Goal: Task Accomplishment & Management: Complete application form

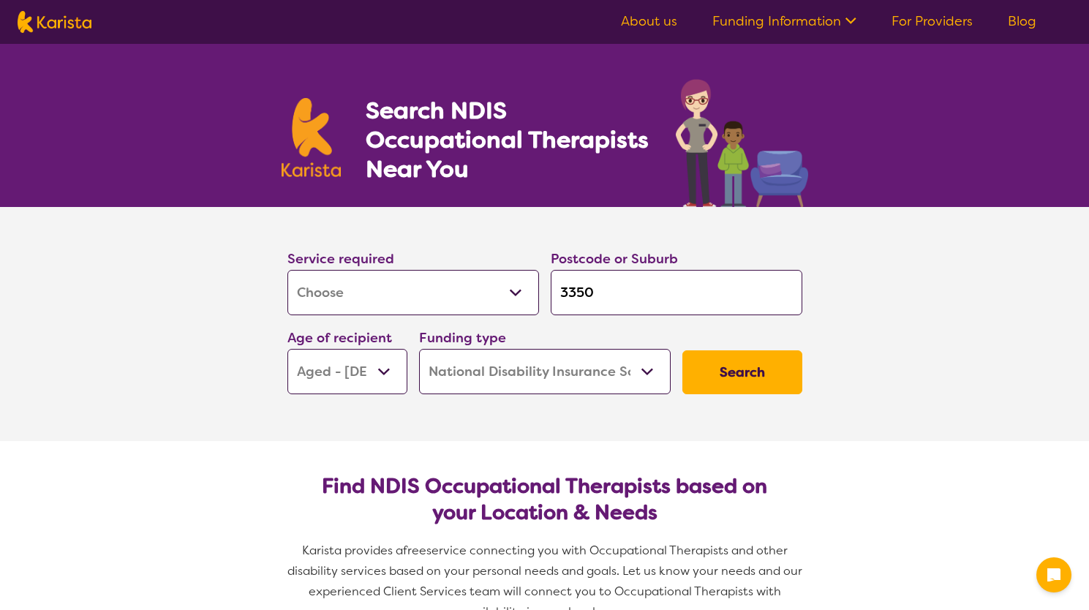
select select "[MEDICAL_DATA]"
select select "AG"
select select "NDIS"
select select "[MEDICAL_DATA]"
select select "AG"
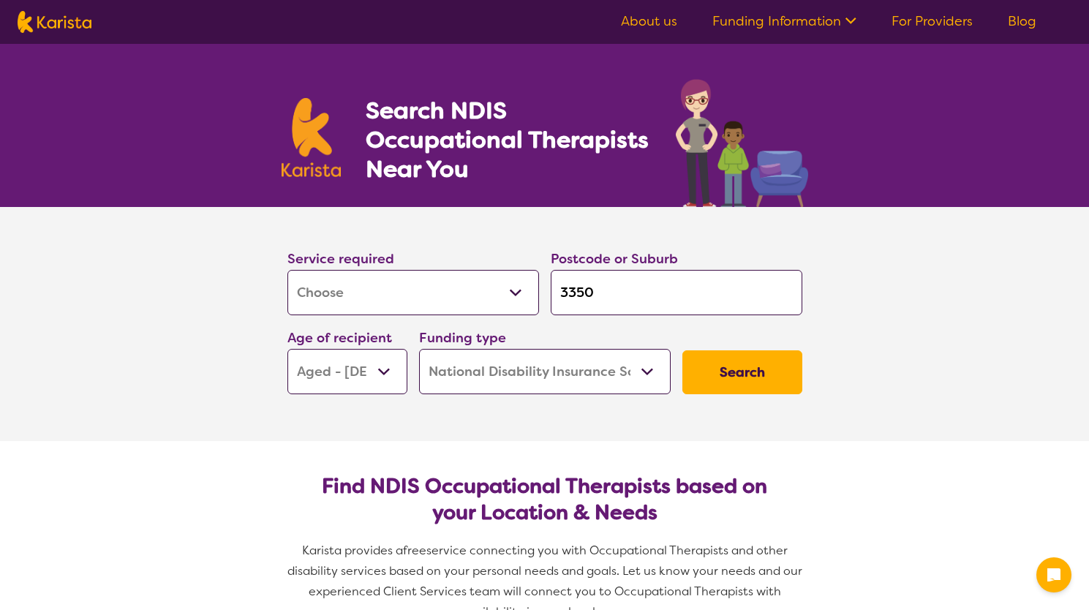
select select "NDIS"
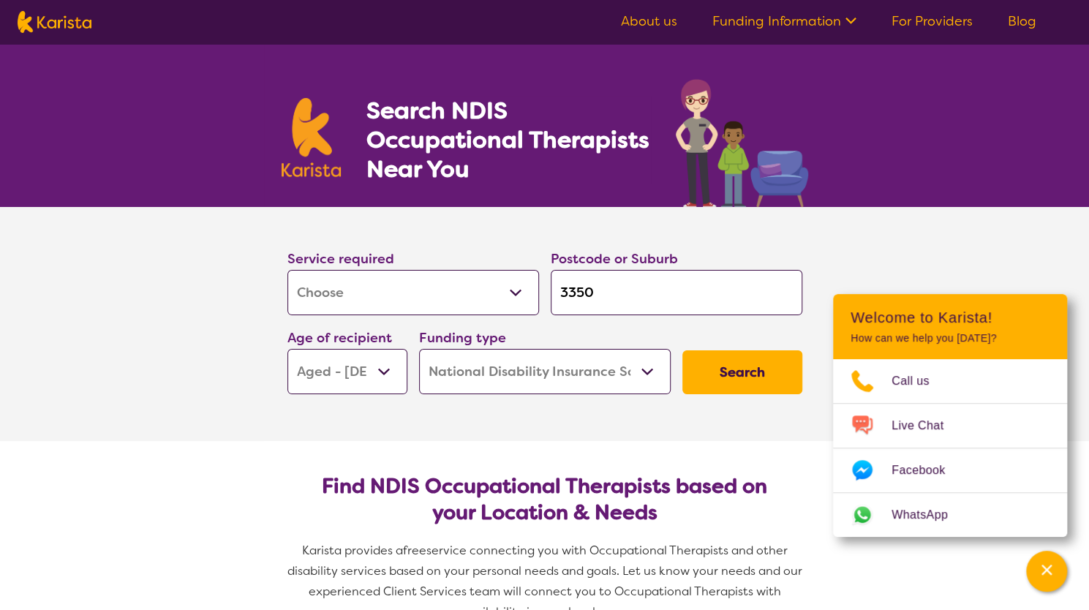
click at [512, 290] on select "Allied Health Assistant Assessment ([MEDICAL_DATA] or [MEDICAL_DATA]) Behaviour…" at bounding box center [413, 292] width 252 height 45
select select "Physiotherapy"
click at [287, 270] on select "Allied Health Assistant Assessment ([MEDICAL_DATA] or [MEDICAL_DATA]) Behaviour…" at bounding box center [413, 292] width 252 height 45
select select "Physiotherapy"
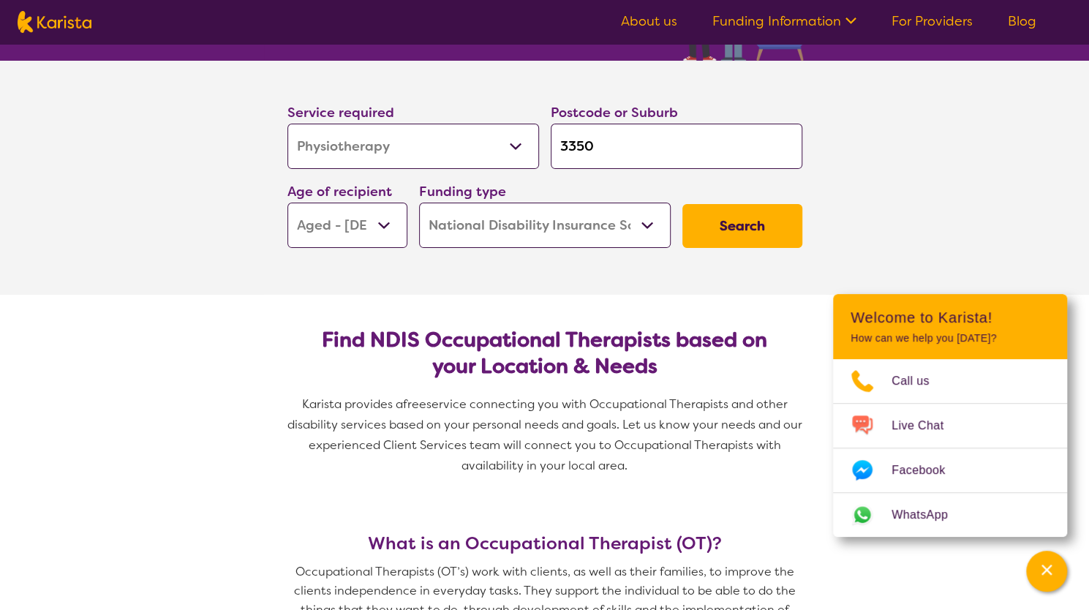
click at [382, 223] on select "Early Childhood - 0 to 9 Child - 10 to 11 Adolescent - 12 to 17 Adult - 18 to 6…" at bounding box center [347, 225] width 120 height 45
click at [287, 203] on select "Early Childhood - 0 to 9 Child - 10 to 11 Adolescent - 12 to 17 Adult - 18 to 6…" at bounding box center [347, 225] width 120 height 45
click at [734, 227] on button "Search" at bounding box center [742, 226] width 120 height 44
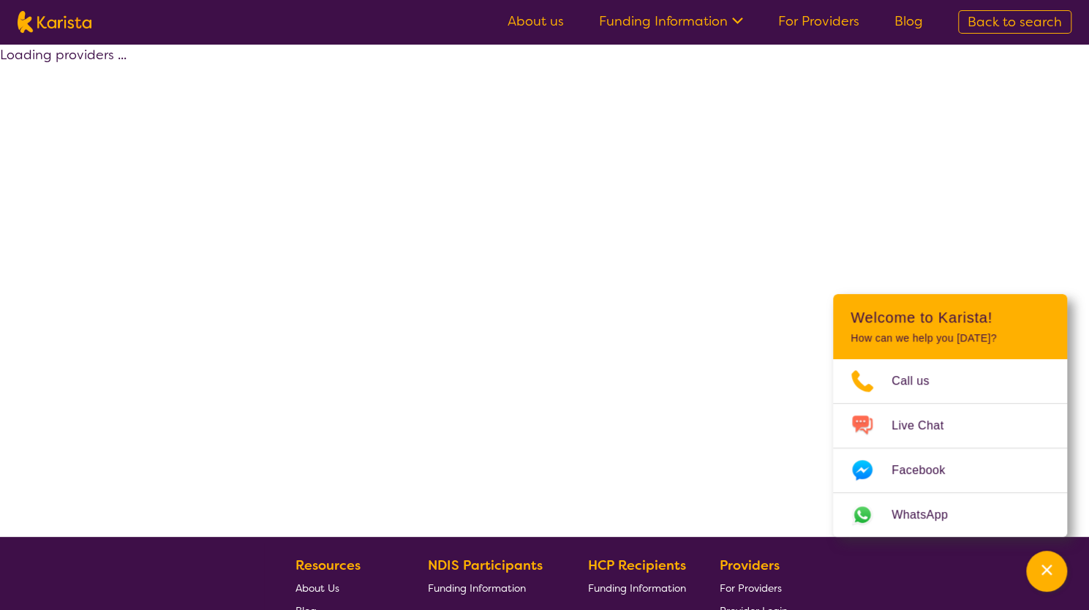
select select "by_score"
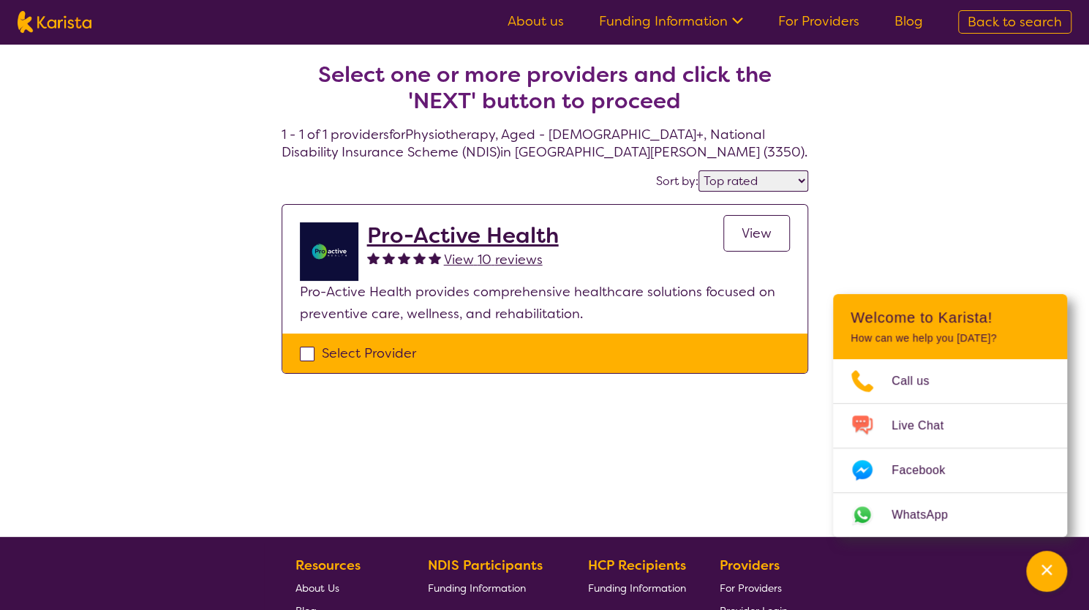
click at [306, 350] on div "Select Provider" at bounding box center [545, 353] width 490 height 22
checkbox input "true"
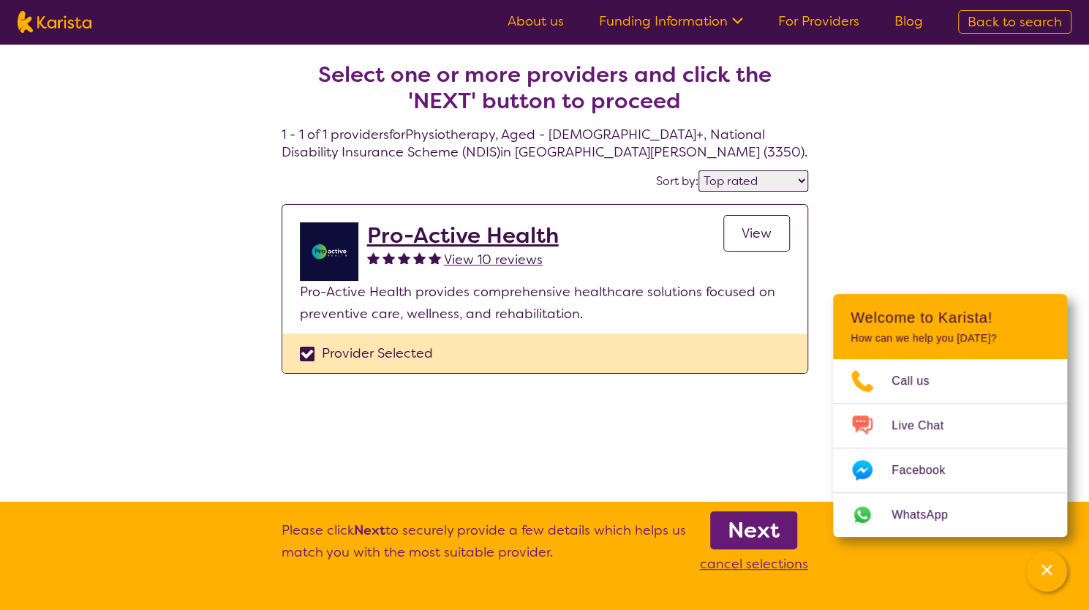
click at [752, 524] on b "Next" at bounding box center [754, 530] width 52 height 29
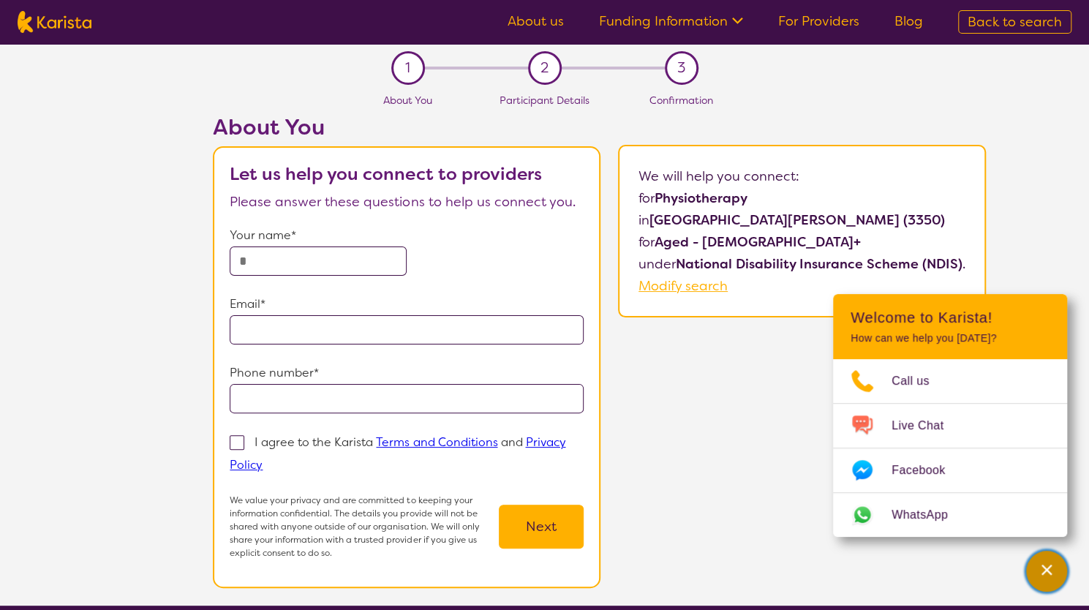
click at [1043, 565] on icon "Channel Menu" at bounding box center [1046, 569] width 15 height 15
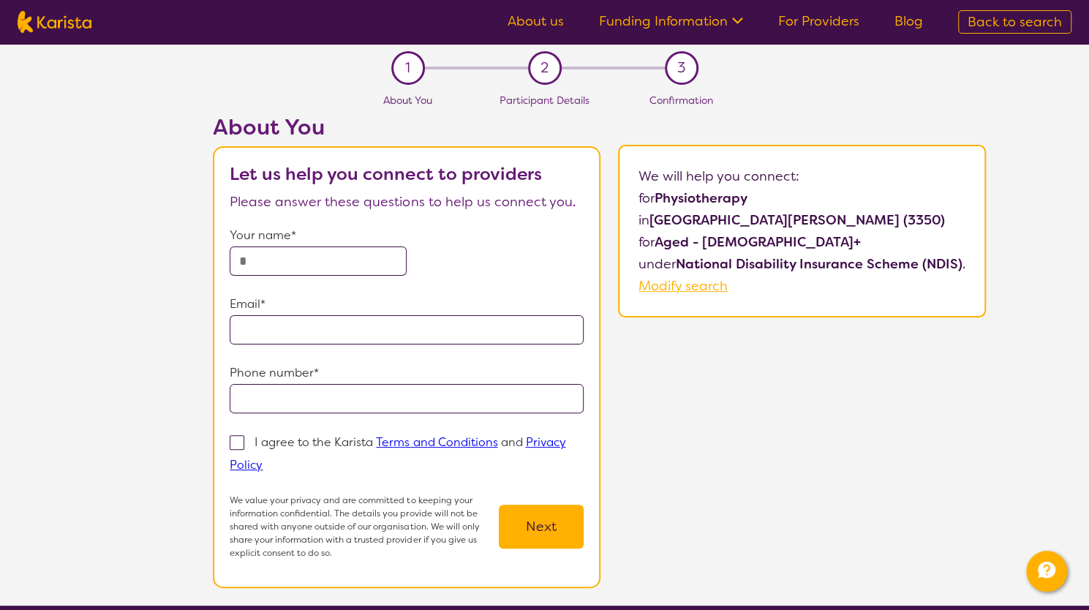
click at [275, 258] on input "text" at bounding box center [318, 260] width 177 height 29
type input "***"
click at [251, 334] on input "email" at bounding box center [407, 329] width 354 height 29
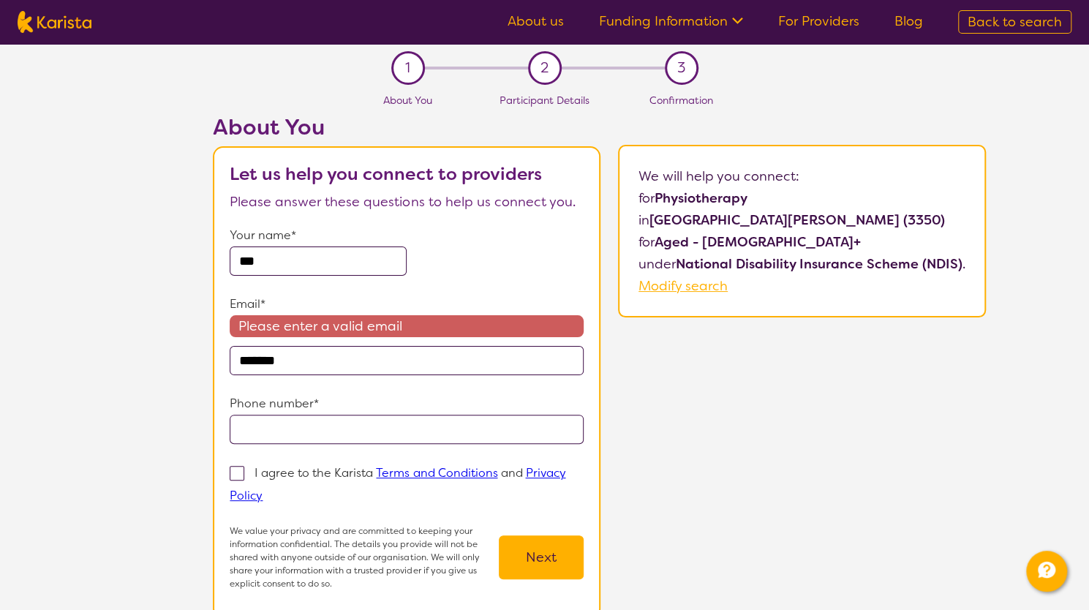
type input "********"
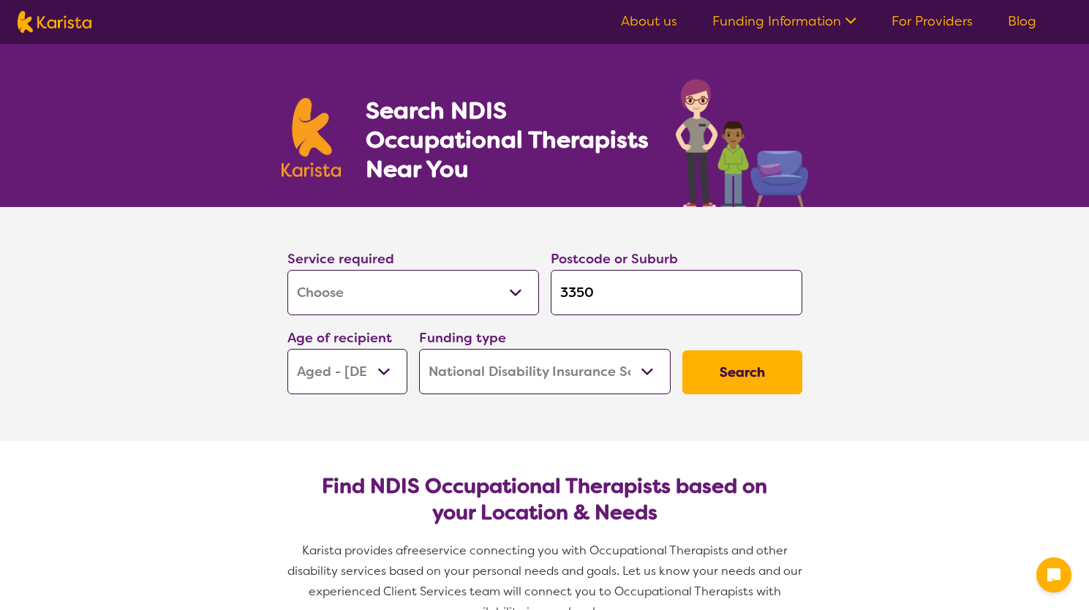
select select "[MEDICAL_DATA]"
select select "AG"
select select "NDIS"
select select "[MEDICAL_DATA]"
select select "AG"
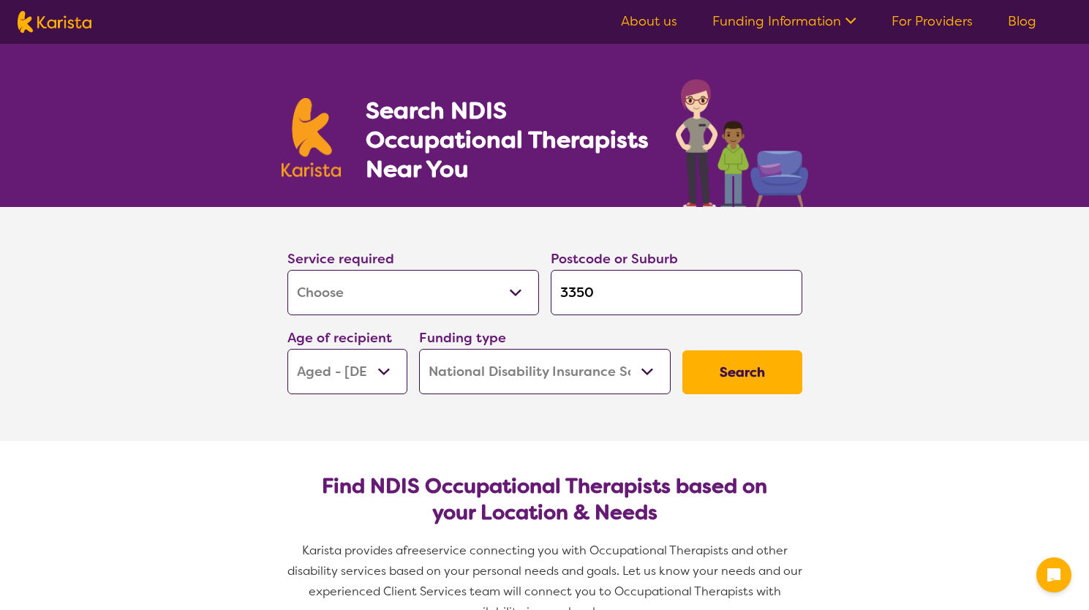
select select "NDIS"
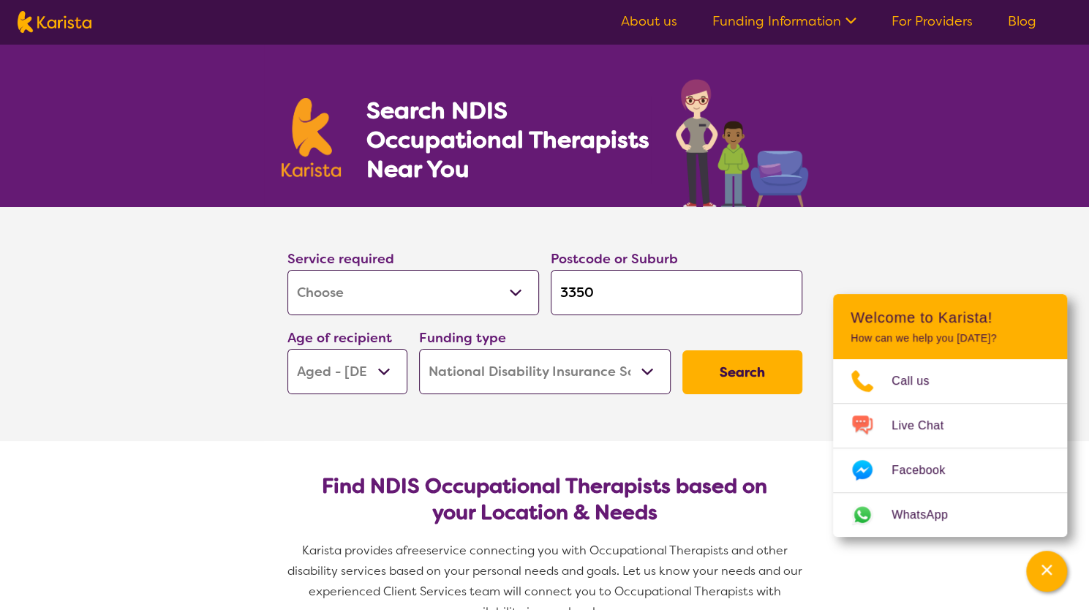
click at [956, 20] on link "For Providers" at bounding box center [931, 21] width 81 height 18
select select "[MEDICAL_DATA]"
select select "AG"
select select "NDIS"
select select "[MEDICAL_DATA]"
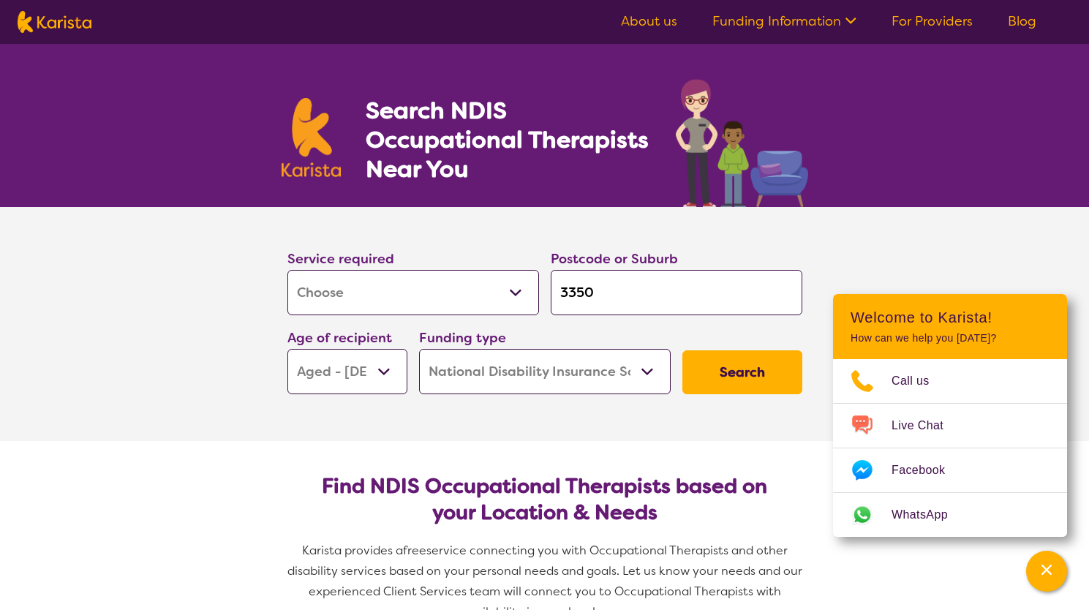
select select "AG"
select select "NDIS"
click at [1046, 563] on icon "Channel Menu" at bounding box center [1046, 569] width 15 height 15
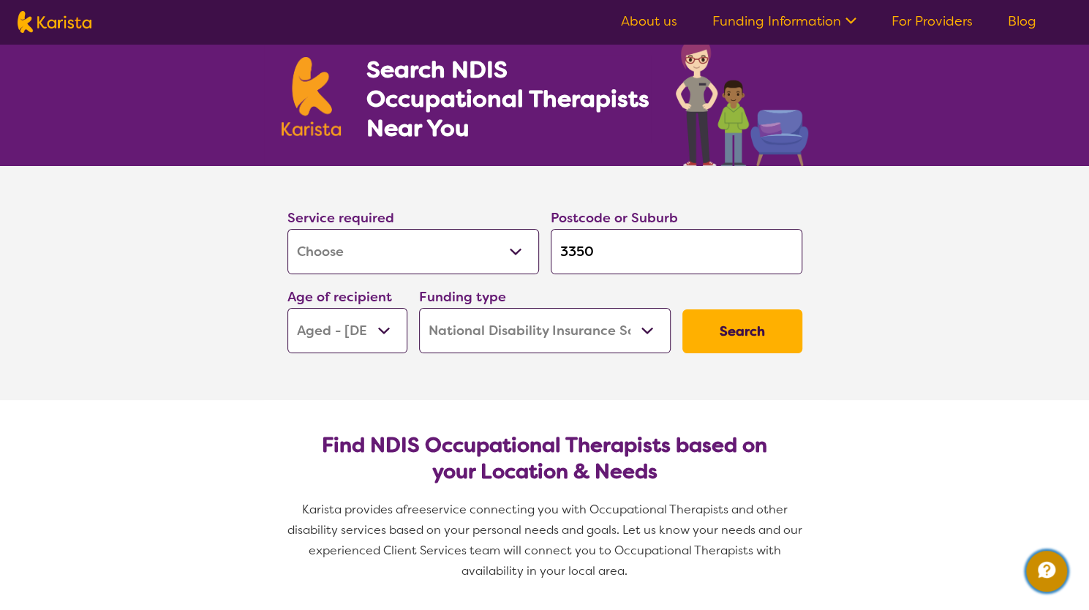
scroll to position [73, 0]
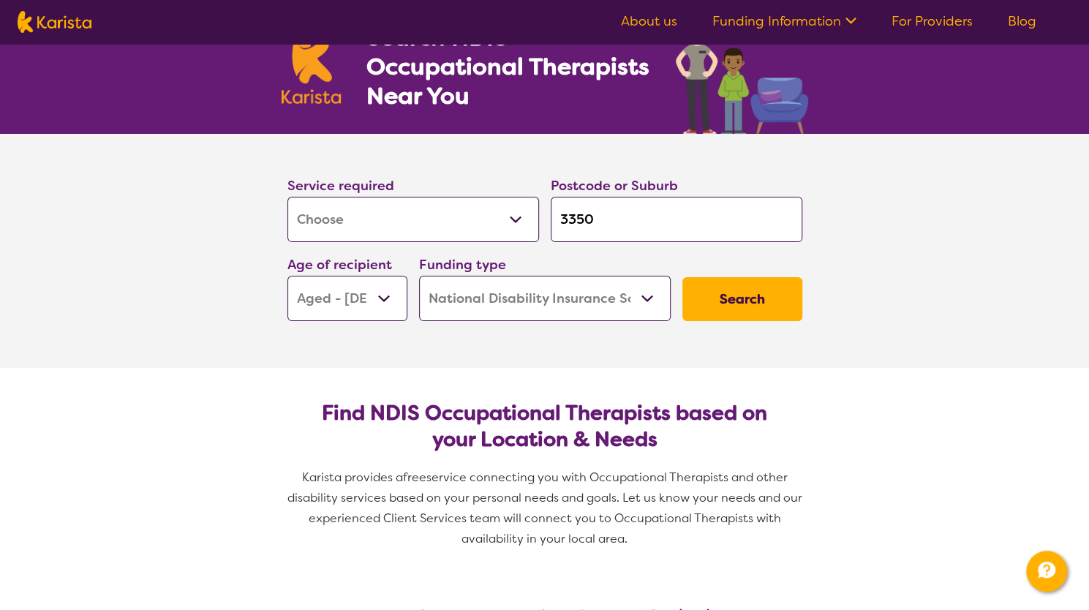
click at [514, 217] on select "Allied Health Assistant Assessment ([MEDICAL_DATA] or [MEDICAL_DATA]) Behaviour…" at bounding box center [413, 219] width 252 height 45
select select "Physiotherapy"
click at [287, 197] on select "Allied Health Assistant Assessment ([MEDICAL_DATA] or [MEDICAL_DATA]) Behaviour…" at bounding box center [413, 219] width 252 height 45
select select "Physiotherapy"
click at [740, 296] on button "Search" at bounding box center [742, 299] width 120 height 44
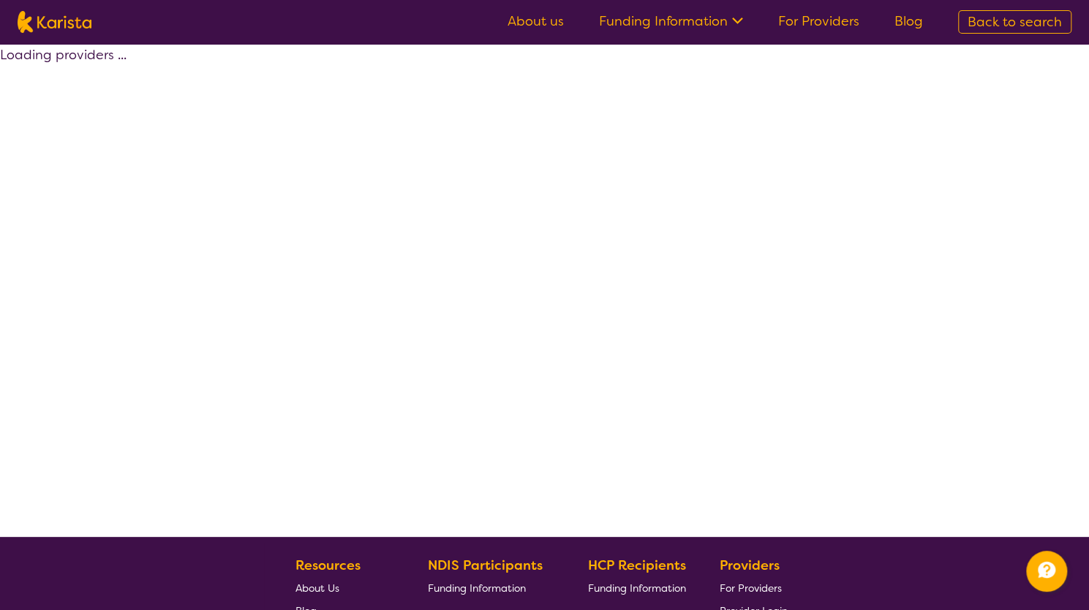
select select "by_score"
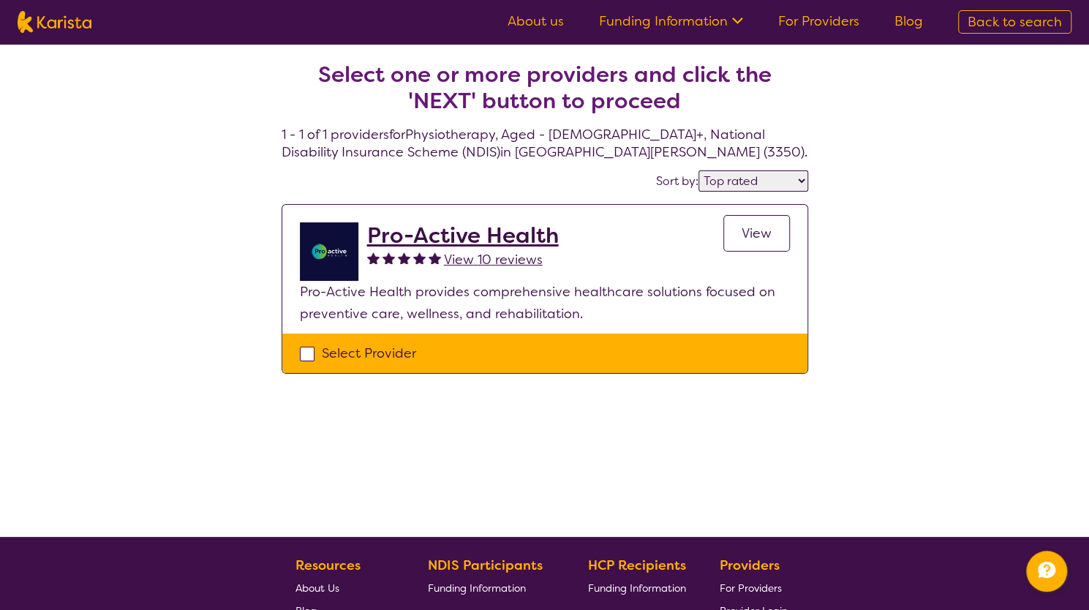
click at [309, 352] on div "Select Provider" at bounding box center [545, 353] width 490 height 22
checkbox input "true"
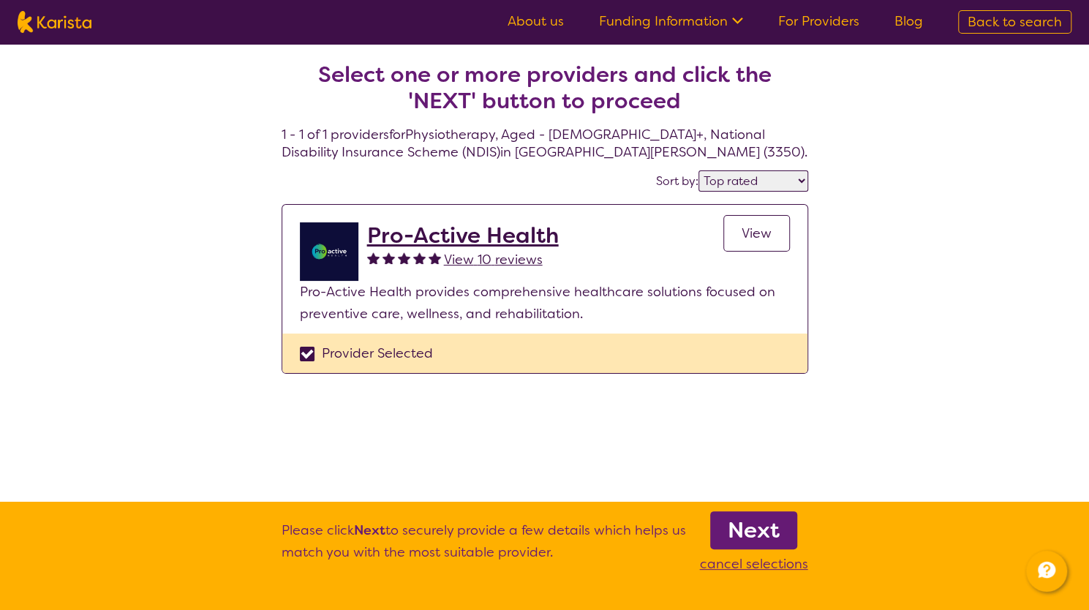
click at [762, 535] on b "Next" at bounding box center [754, 530] width 52 height 29
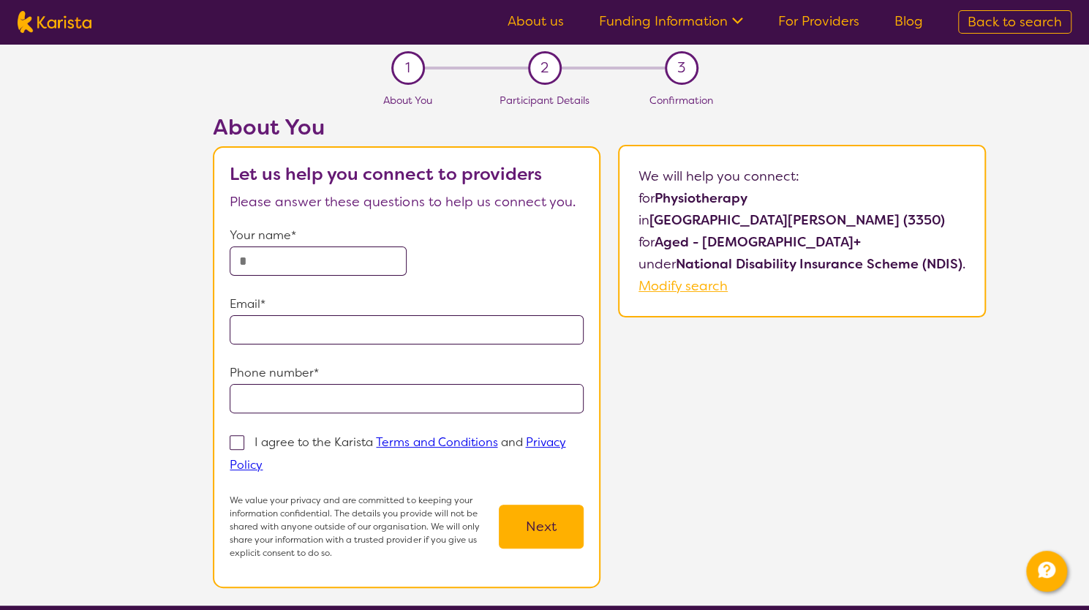
click at [263, 260] on input "text" at bounding box center [318, 260] width 177 height 29
type input "***"
click at [247, 328] on input "email" at bounding box center [407, 329] width 354 height 29
type input "**********"
click at [263, 394] on input "tel" at bounding box center [407, 398] width 354 height 29
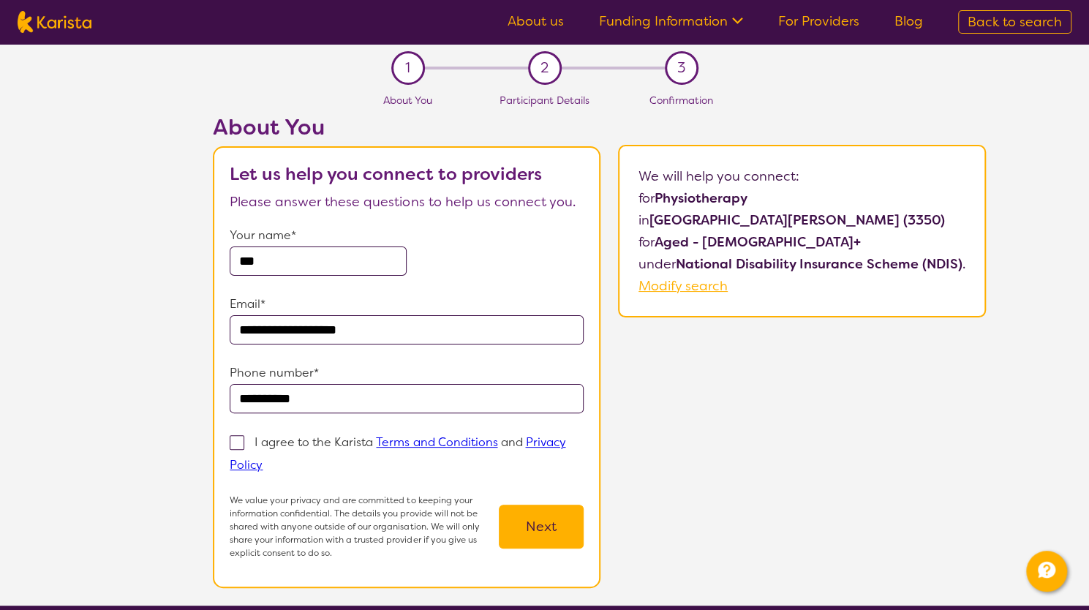
type input "**********"
click at [237, 439] on span at bounding box center [237, 442] width 15 height 15
click at [263, 459] on input "I agree to the Karista Terms and Conditions and Privacy Policy" at bounding box center [268, 464] width 10 height 10
checkbox input "true"
click at [547, 523] on button "Next" at bounding box center [541, 527] width 85 height 44
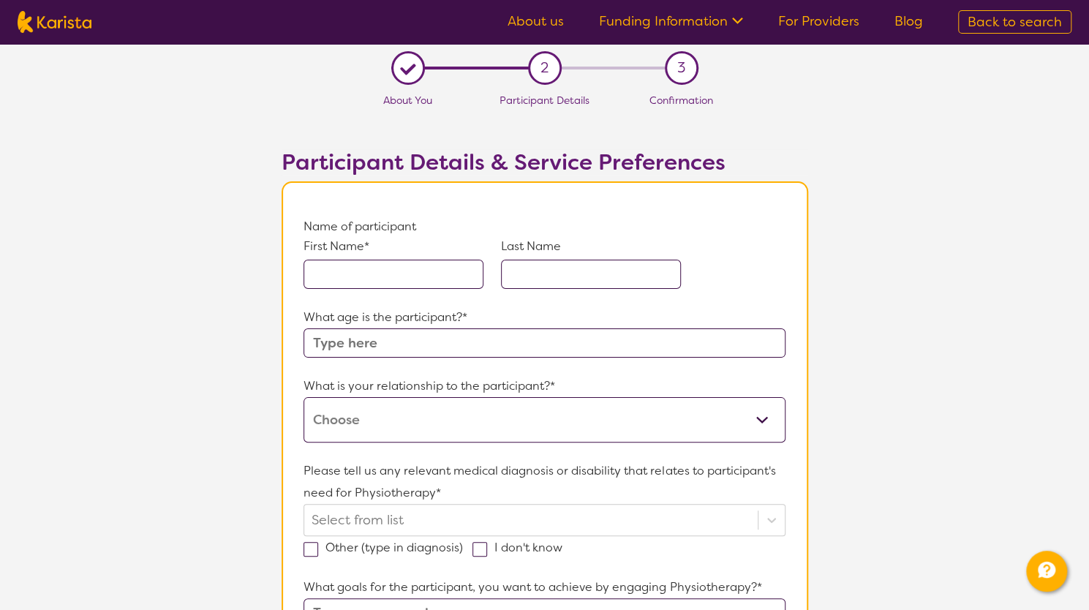
click at [325, 276] on input "text" at bounding box center [393, 274] width 180 height 29
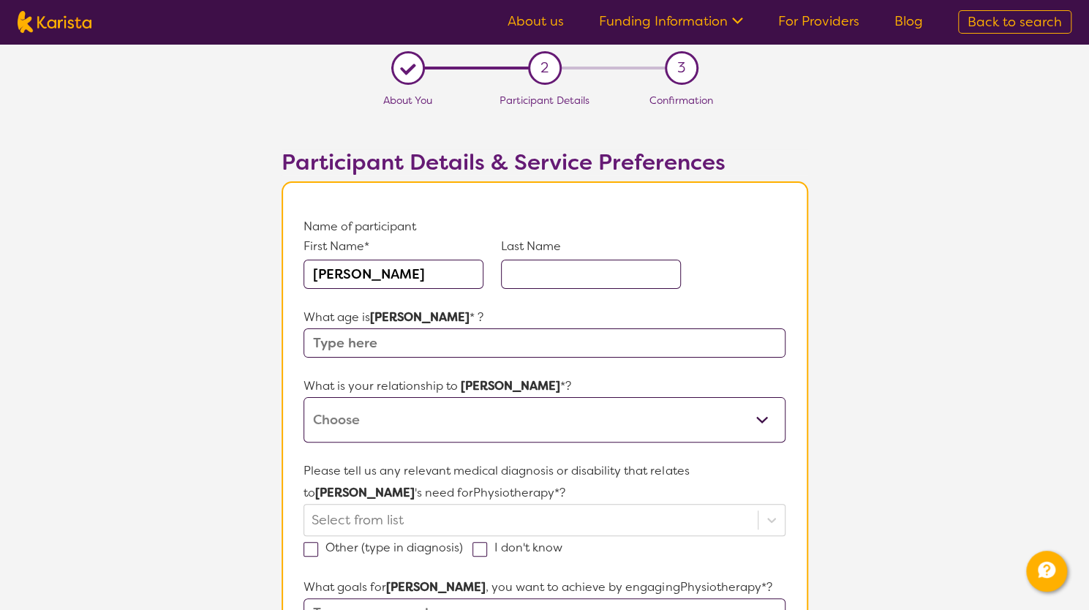
type input "[PERSON_NAME]"
click at [548, 274] on input "text" at bounding box center [591, 274] width 180 height 29
type input "[PERSON_NAME]"
click at [386, 343] on input "text" at bounding box center [543, 342] width 481 height 29
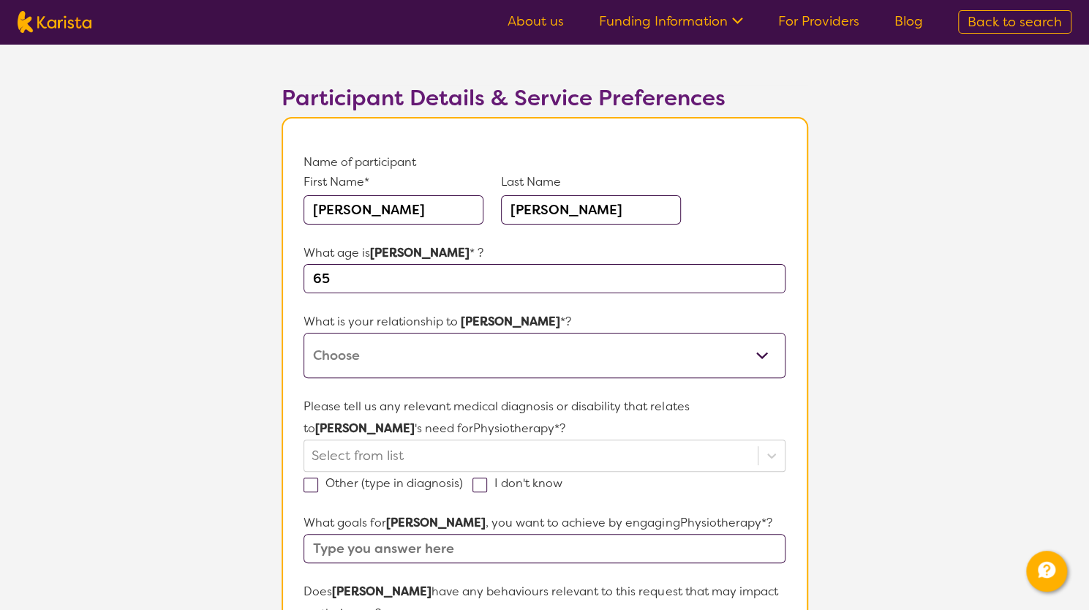
scroll to position [146, 0]
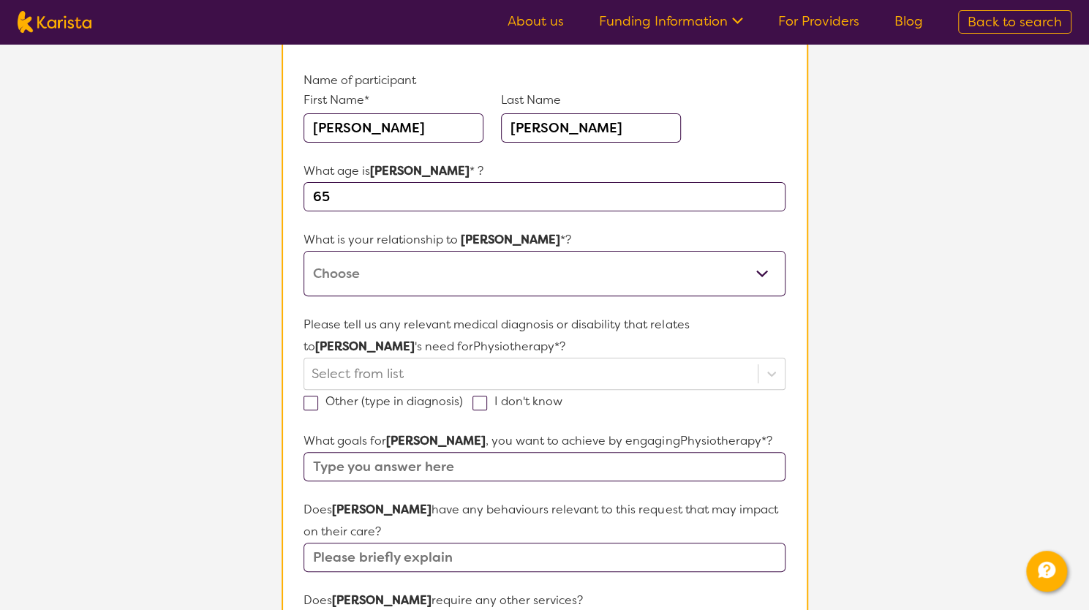
type input "65"
click at [762, 274] on select "This request is for myself I am their parent I am their child I am their spouse…" at bounding box center [543, 273] width 481 height 45
select select "I am their Support Coordinator"
click at [303, 251] on select "This request is for myself I am their parent I am their child I am their spouse…" at bounding box center [543, 273] width 481 height 45
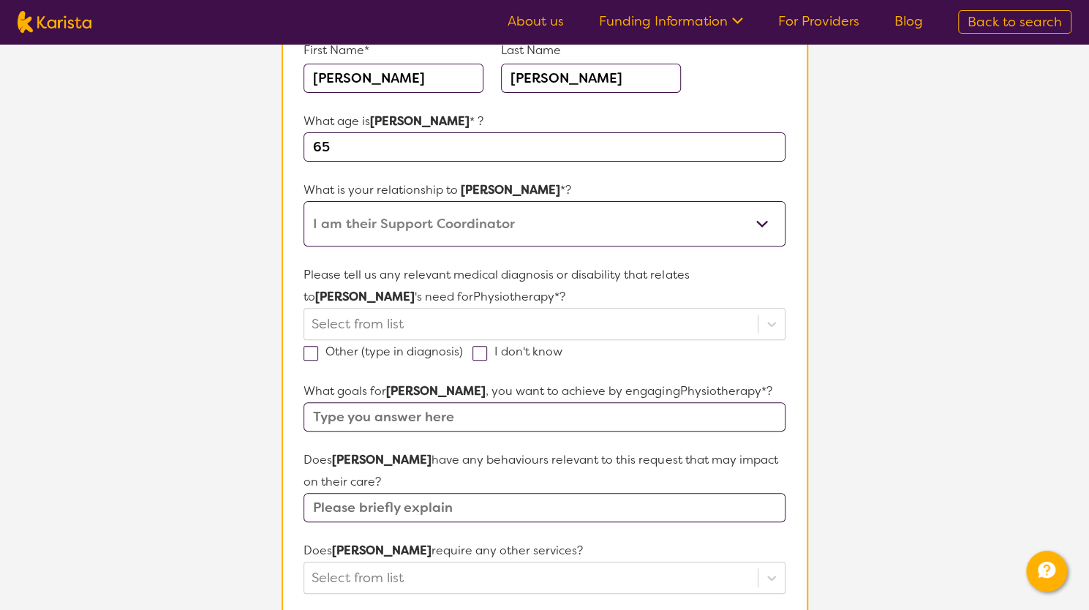
scroll to position [219, 0]
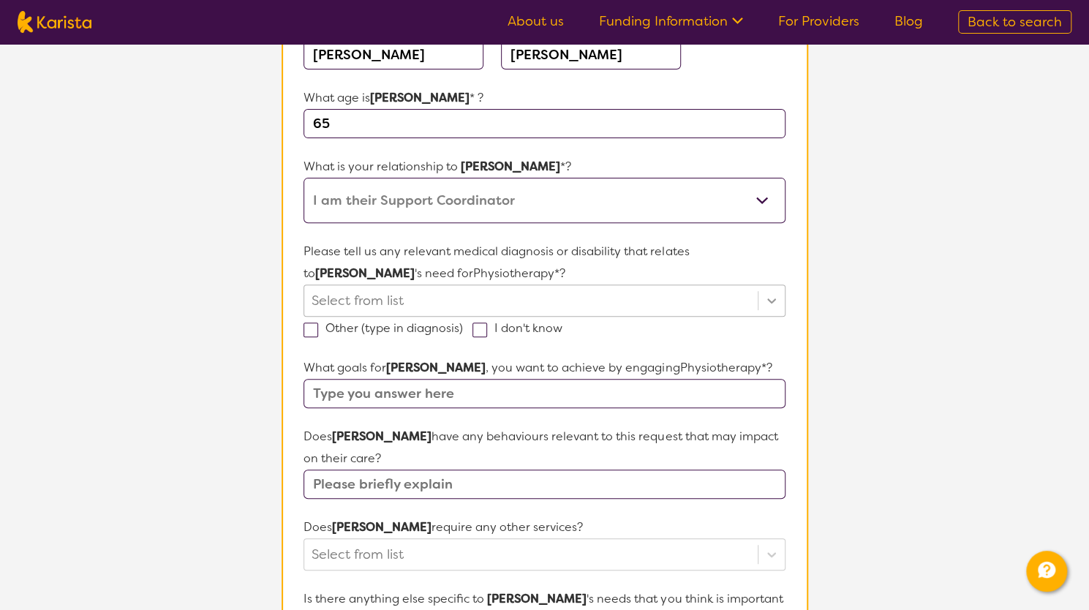
click at [766, 299] on icon at bounding box center [771, 300] width 15 height 15
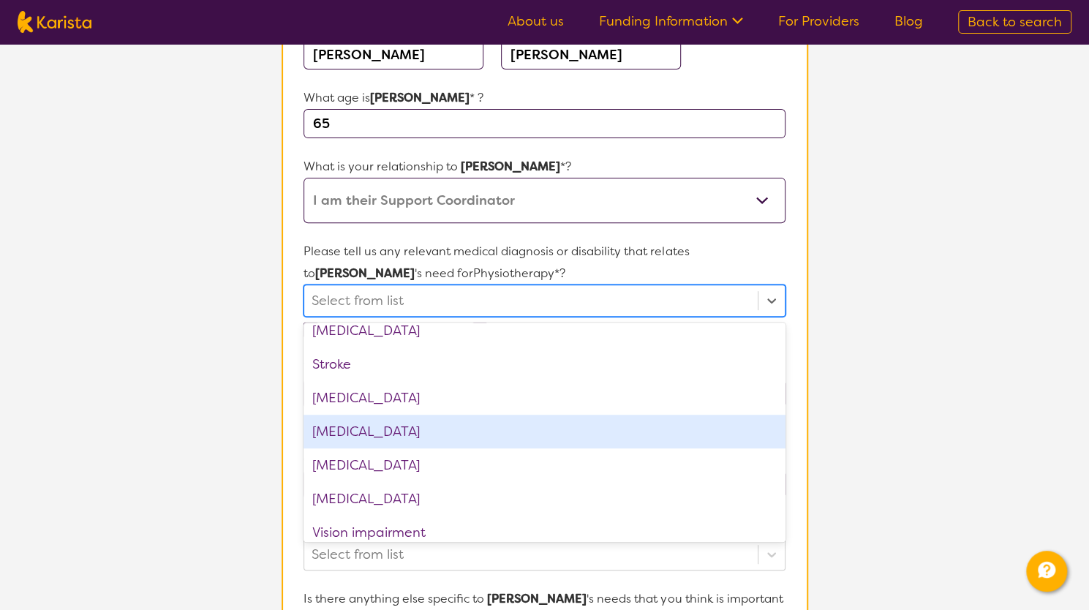
scroll to position [2236, 0]
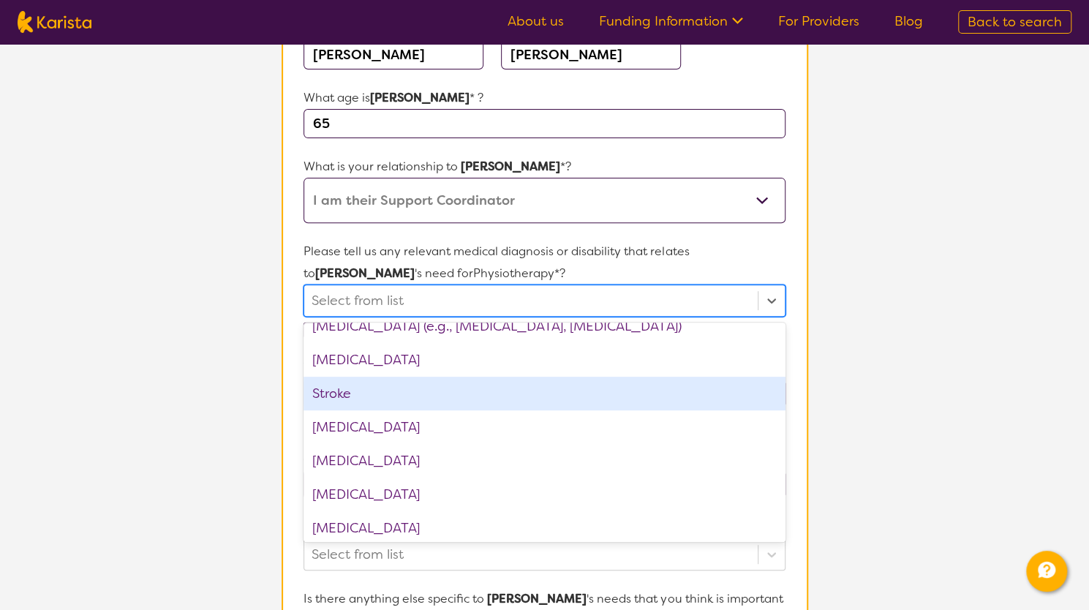
click at [328, 394] on div "Stroke" at bounding box center [543, 394] width 481 height 34
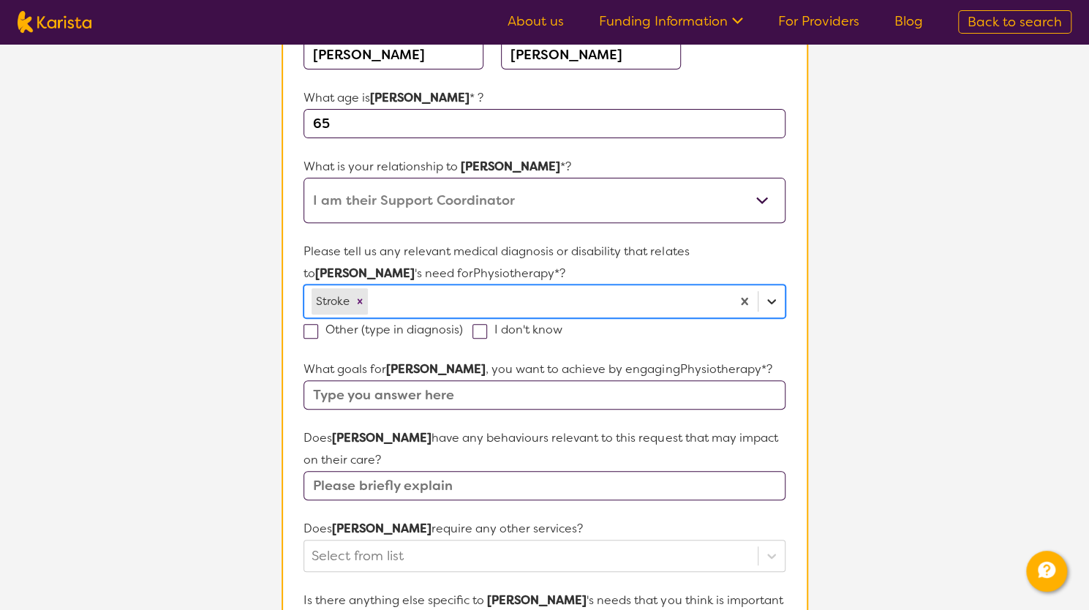
click at [775, 303] on icon at bounding box center [771, 301] width 15 height 15
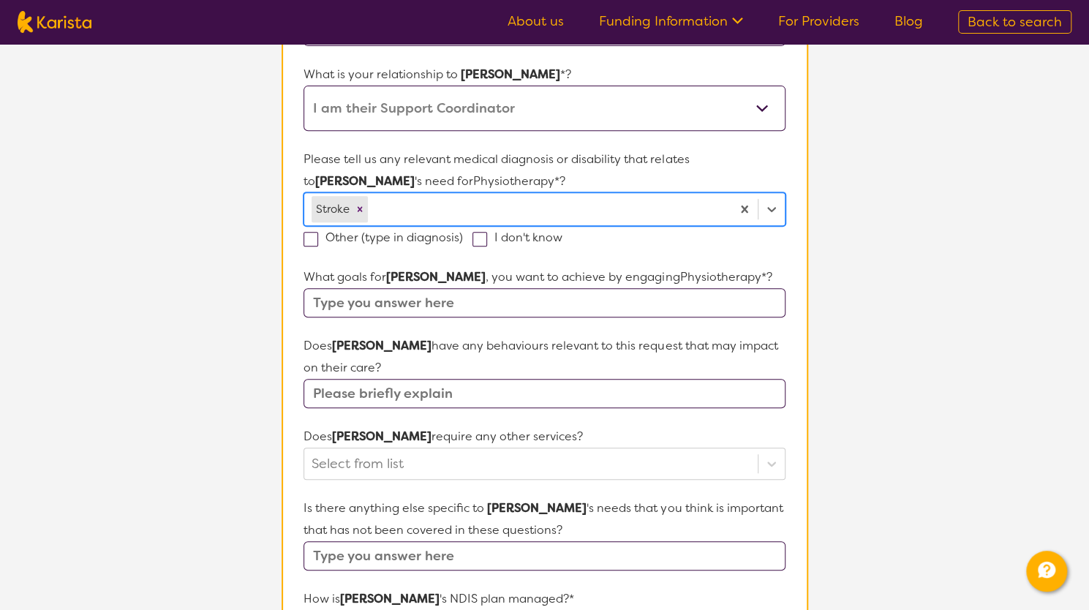
scroll to position [366, 0]
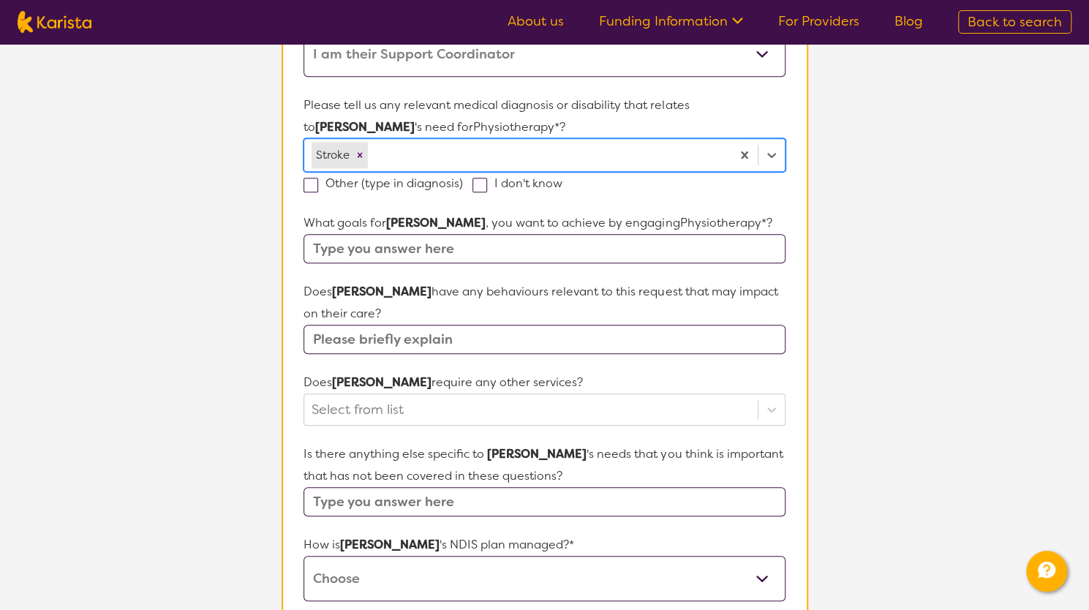
click at [476, 246] on input "text" at bounding box center [543, 248] width 481 height 29
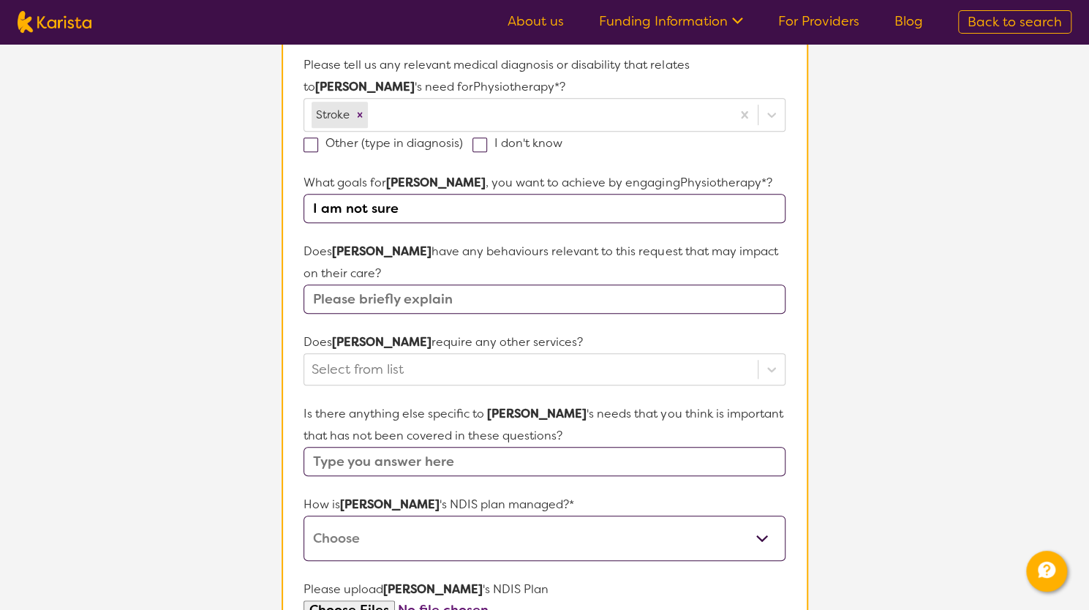
scroll to position [439, 0]
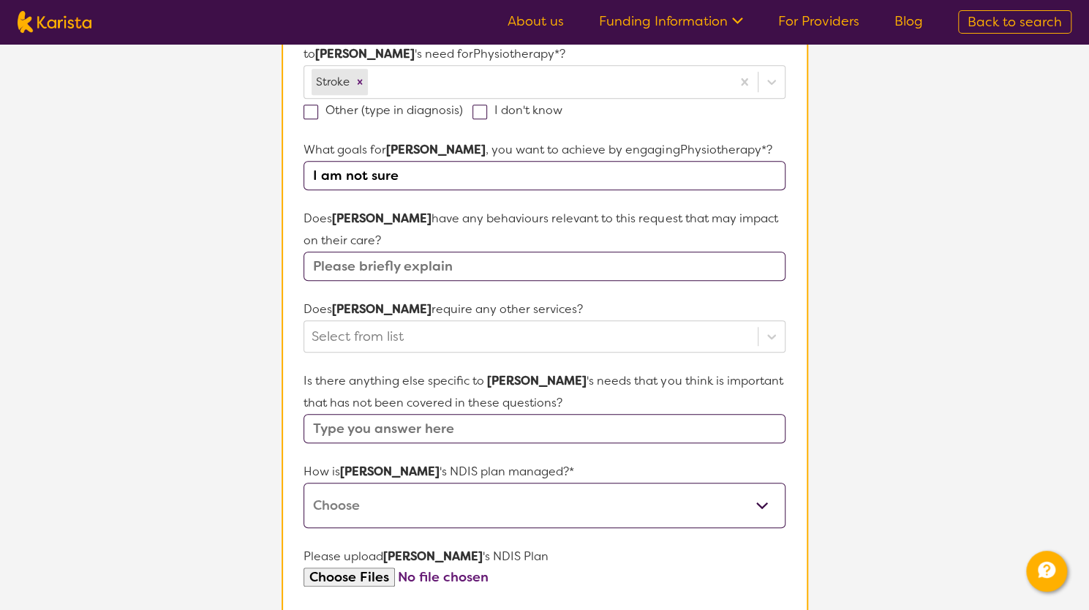
type input "I am not sure"
click at [436, 263] on input "text" at bounding box center [543, 266] width 481 height 29
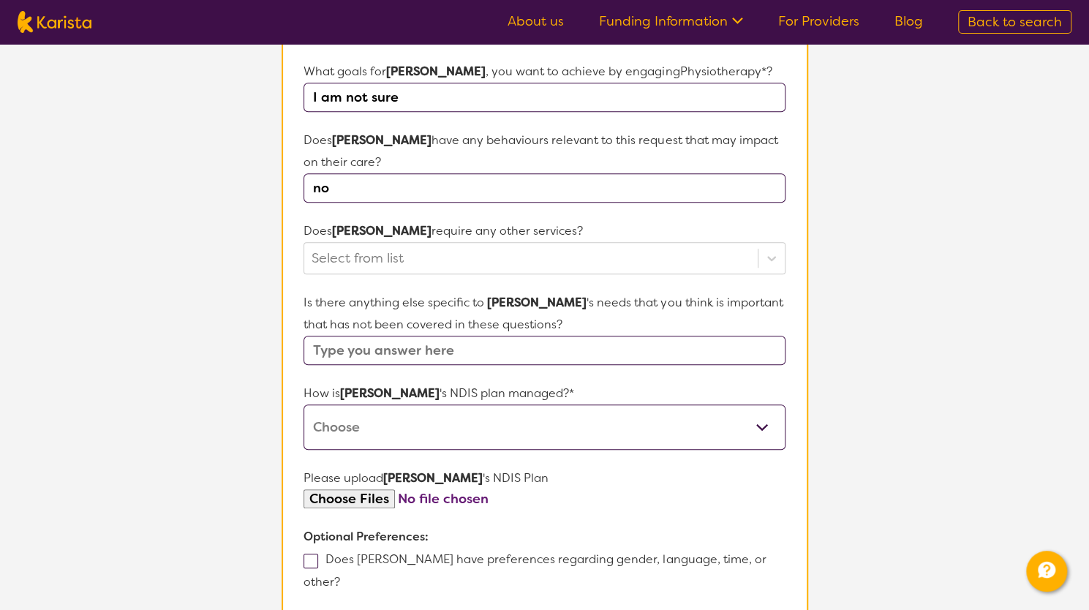
scroll to position [512, 0]
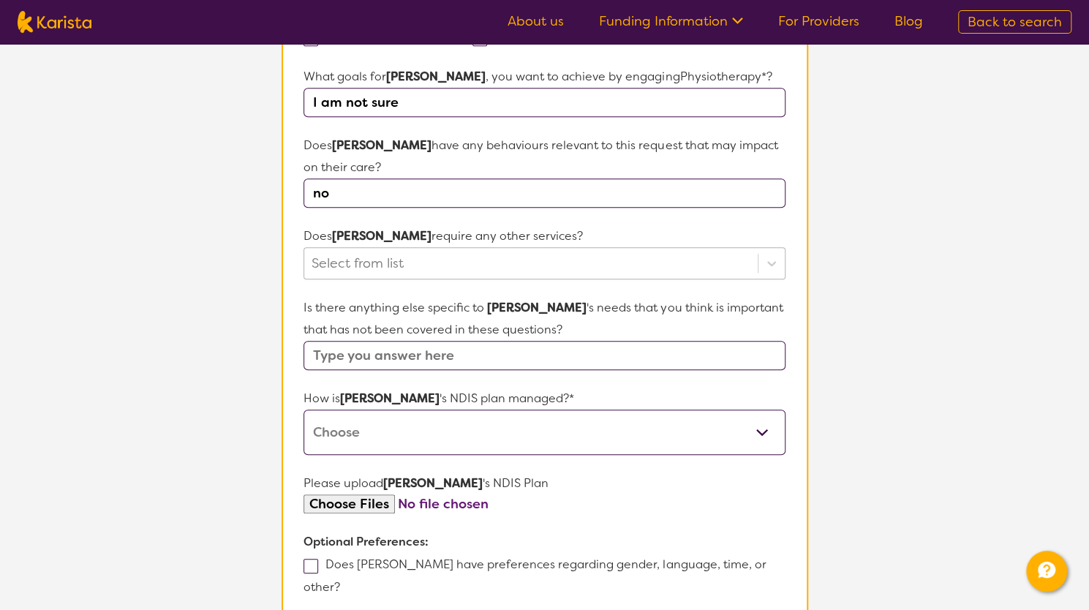
type input "no"
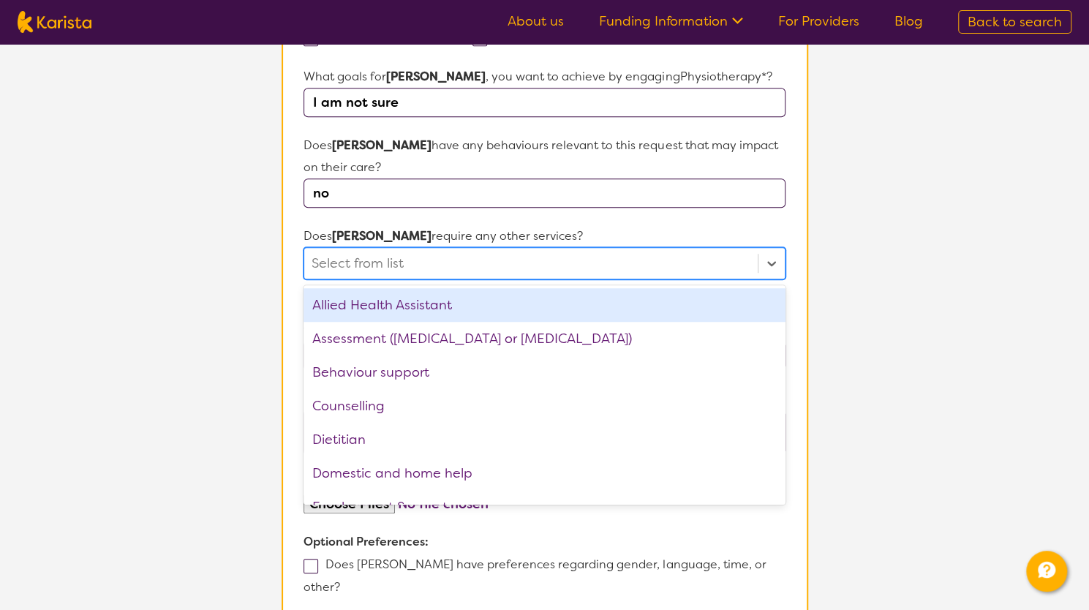
click at [396, 257] on div at bounding box center [531, 263] width 438 height 25
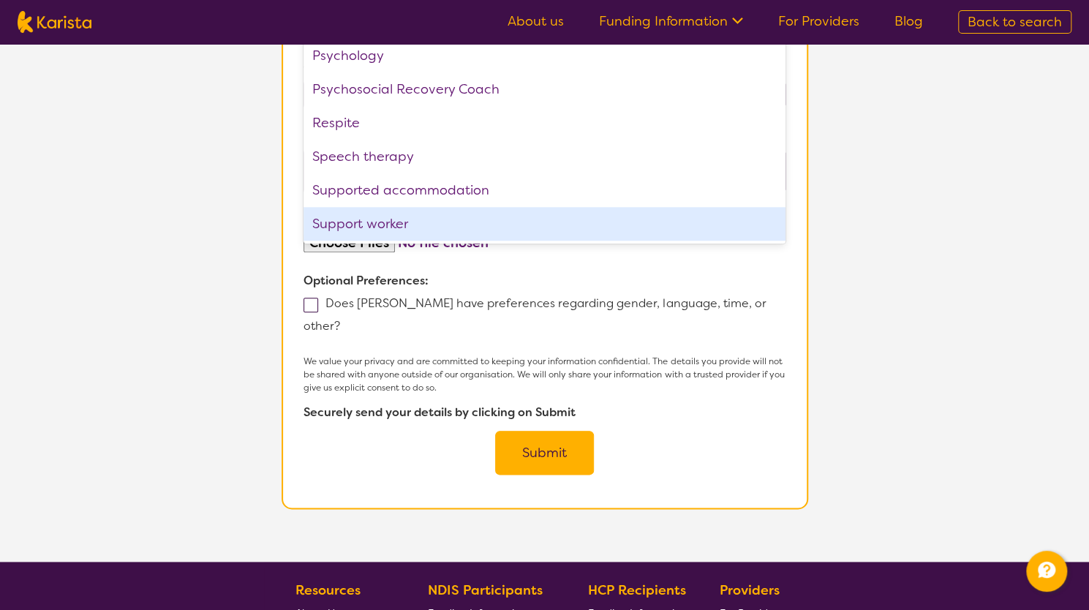
scroll to position [687, 0]
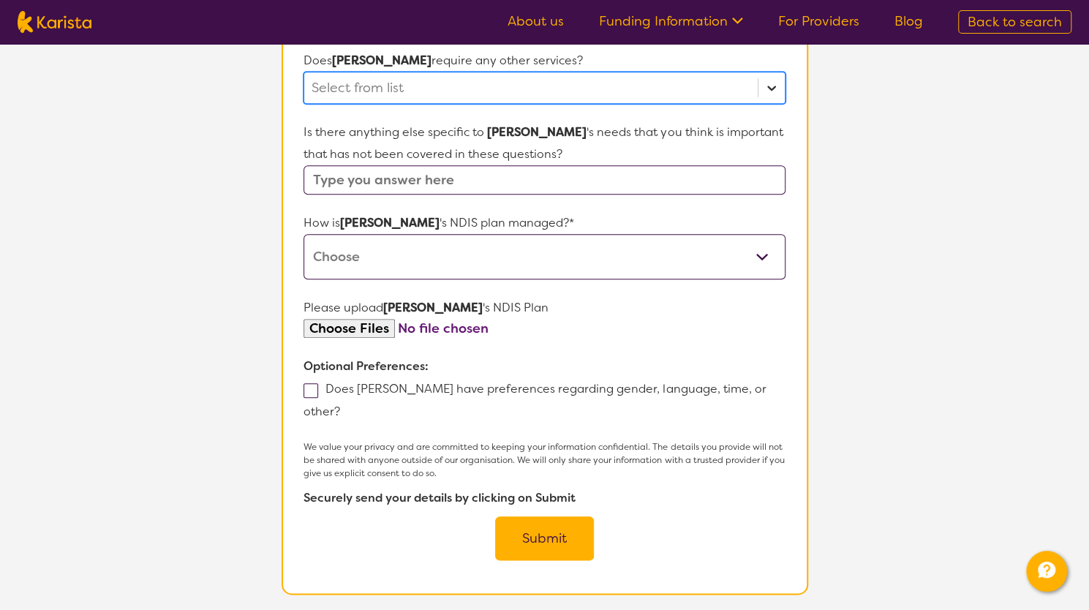
click at [772, 80] on icon at bounding box center [771, 87] width 15 height 15
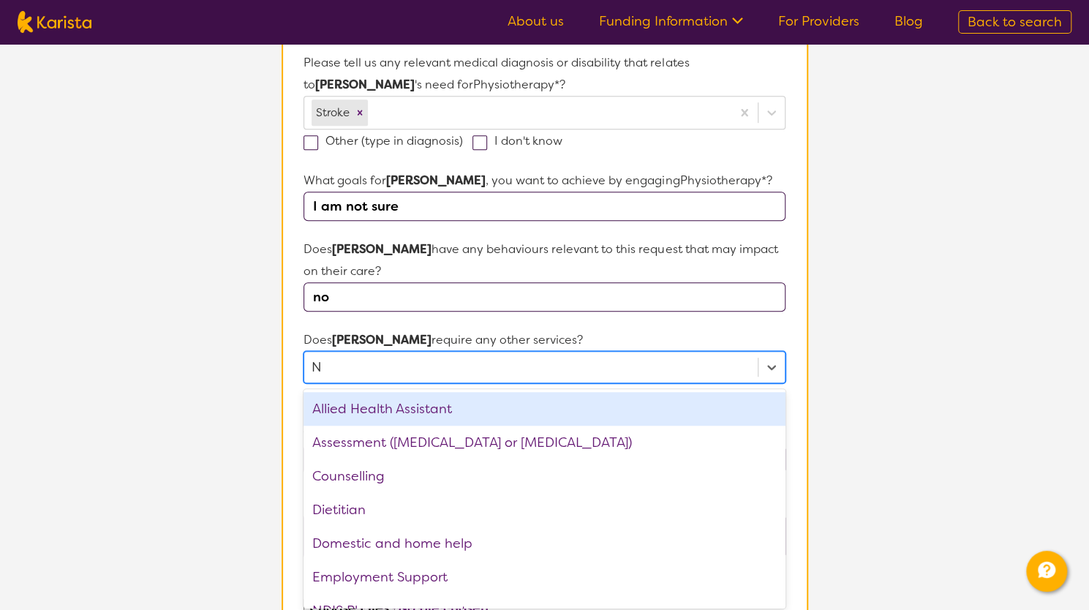
scroll to position [410, 0]
type input "No"
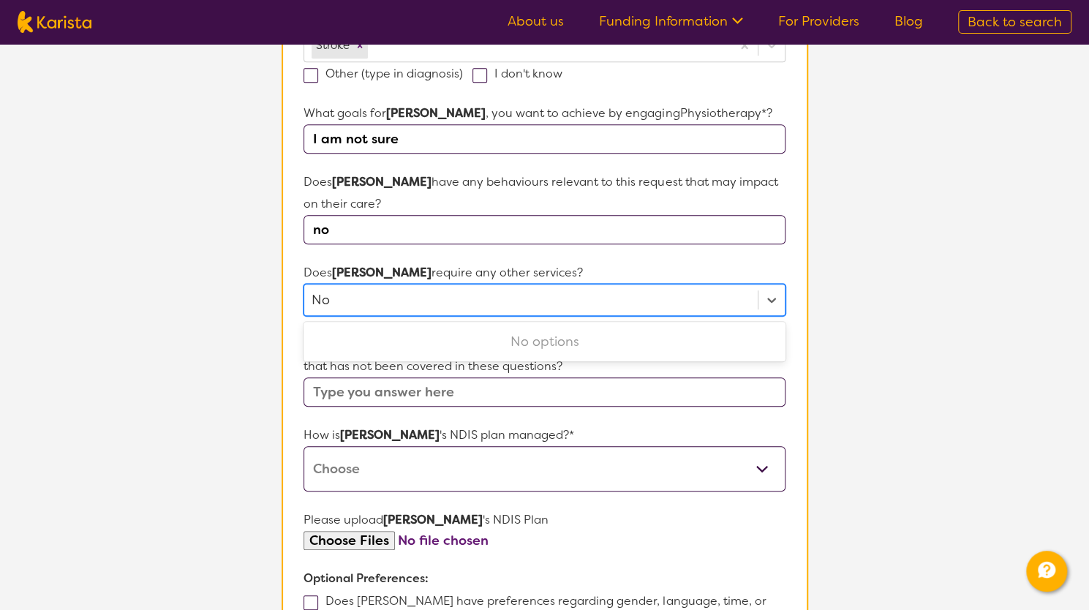
scroll to position [556, 0]
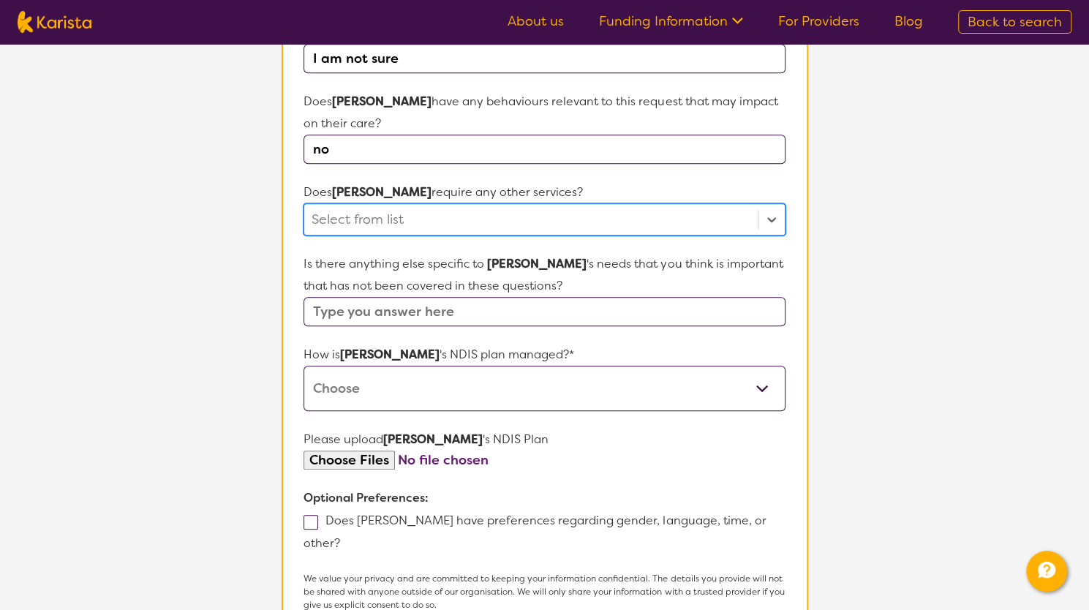
click at [354, 214] on div at bounding box center [531, 219] width 438 height 25
click at [336, 308] on input "text" at bounding box center [543, 311] width 481 height 29
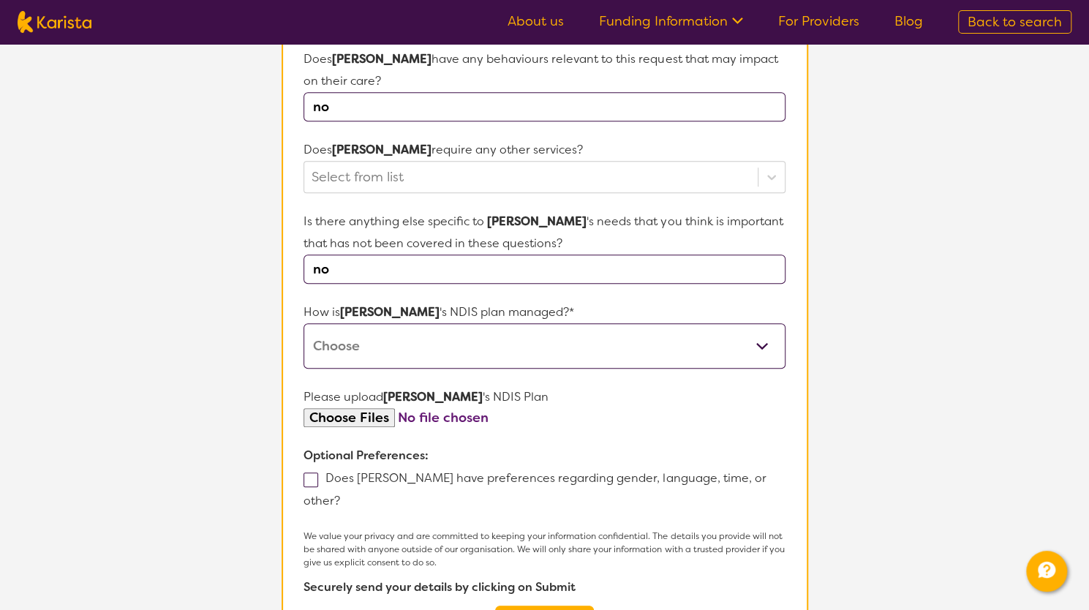
scroll to position [629, 0]
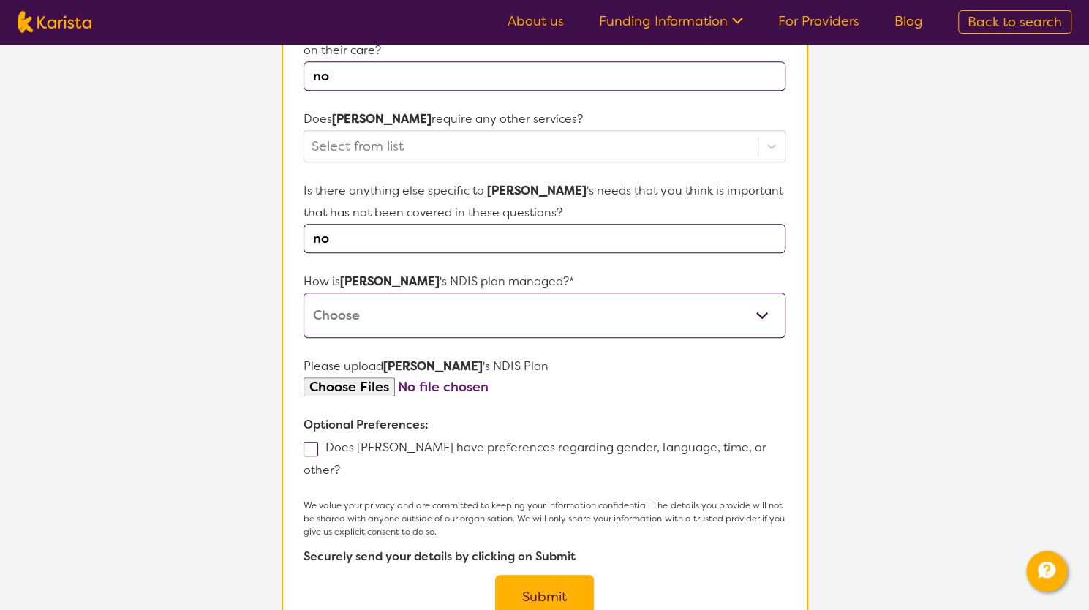
type input "no"
click at [763, 311] on select "Self-managed NDIS plan Managed by a registered plan management provider (not th…" at bounding box center [543, 315] width 481 height 45
select select "Plan Managed"
click at [303, 293] on select "Self-managed NDIS plan Managed by a registered plan management provider (not th…" at bounding box center [543, 315] width 481 height 45
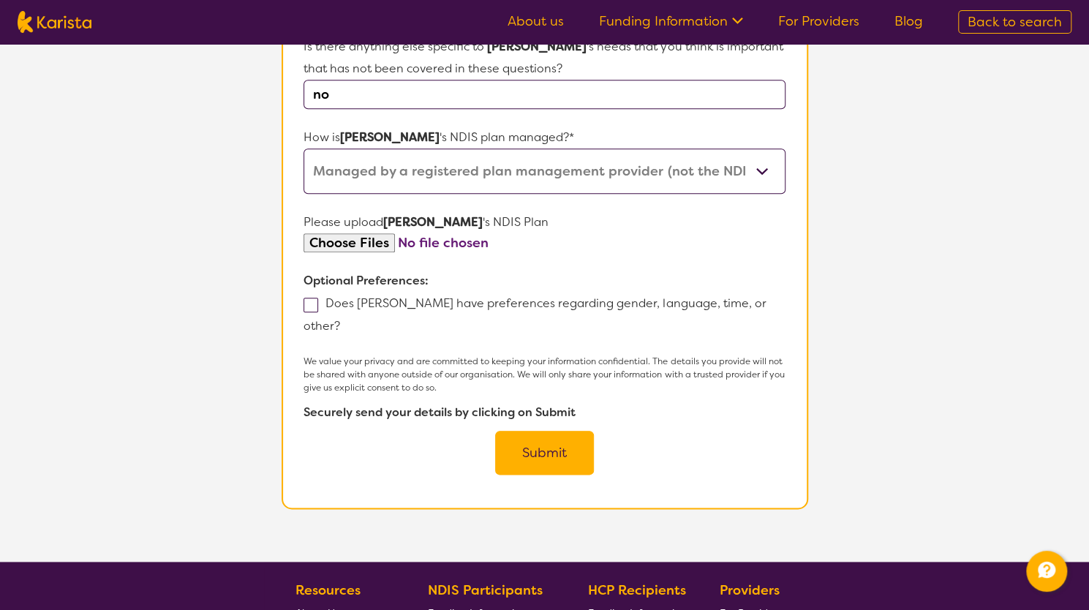
scroll to position [775, 0]
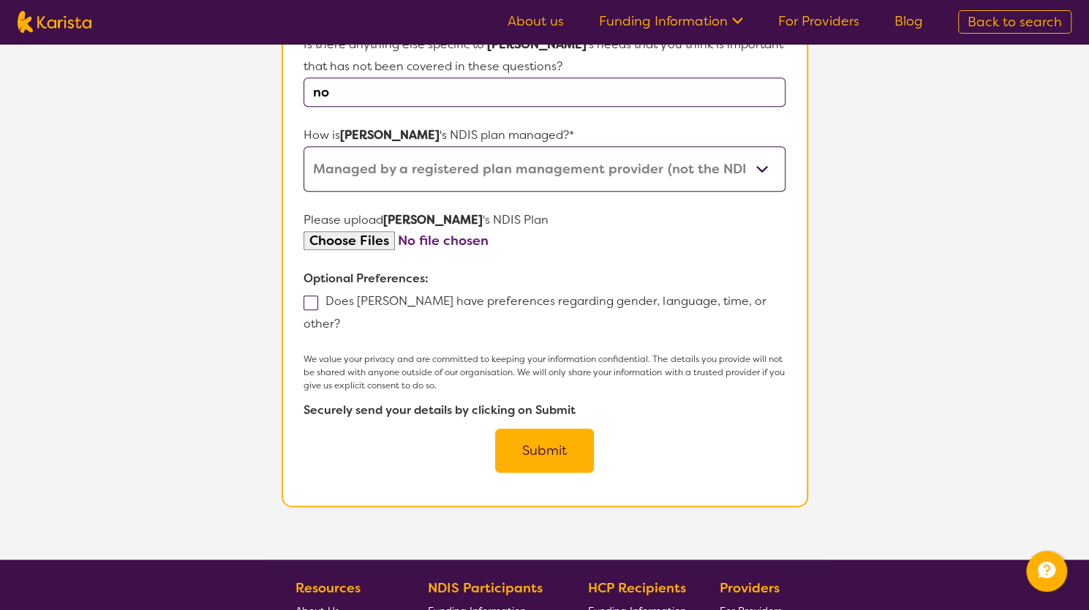
click at [374, 236] on input "file" at bounding box center [543, 241] width 481 height 20
type input "C:\fakepath\NDIS Plan. [PERSON_NAME].pdf"
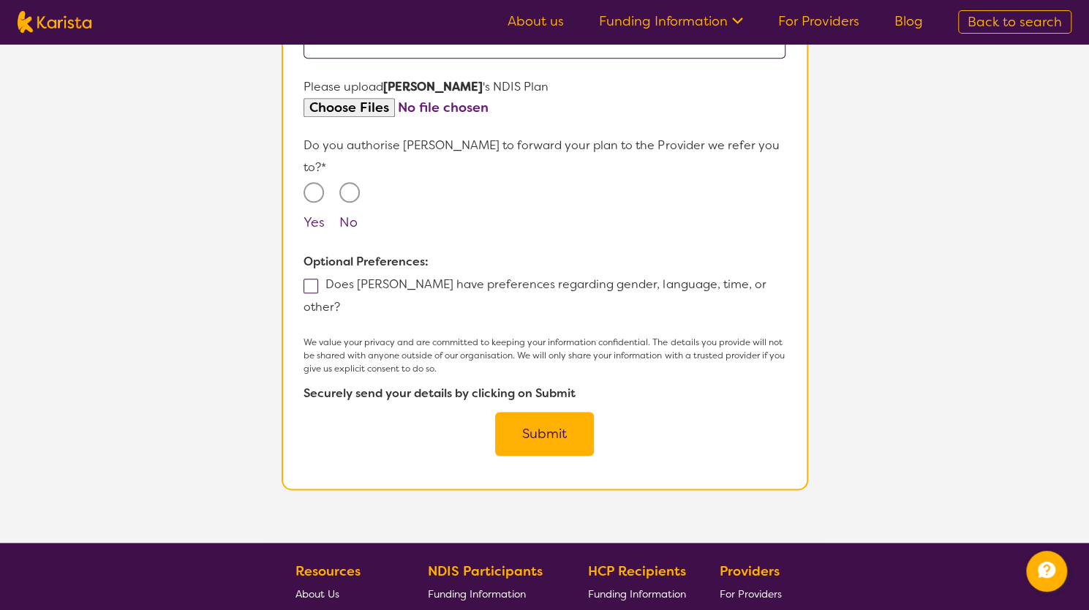
scroll to position [921, 0]
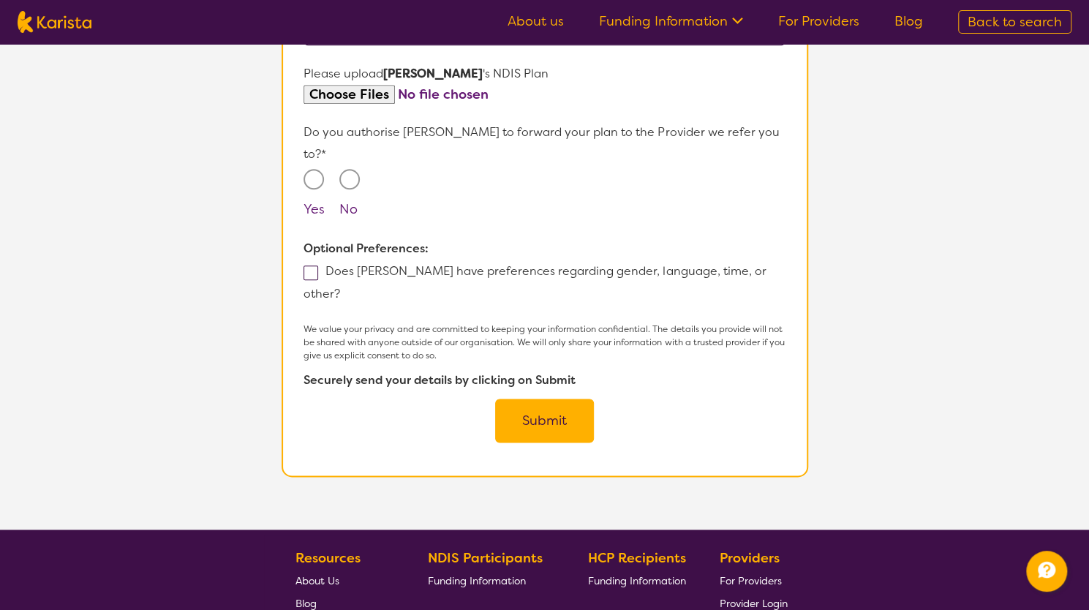
click at [314, 169] on input "Yes" at bounding box center [313, 179] width 20 height 20
radio input "true"
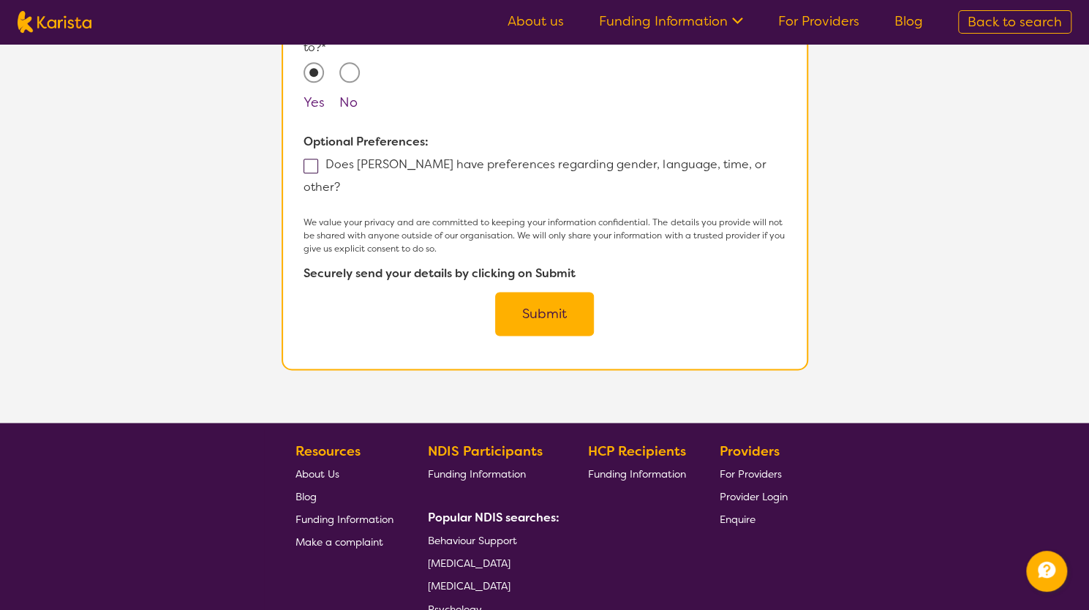
scroll to position [1068, 0]
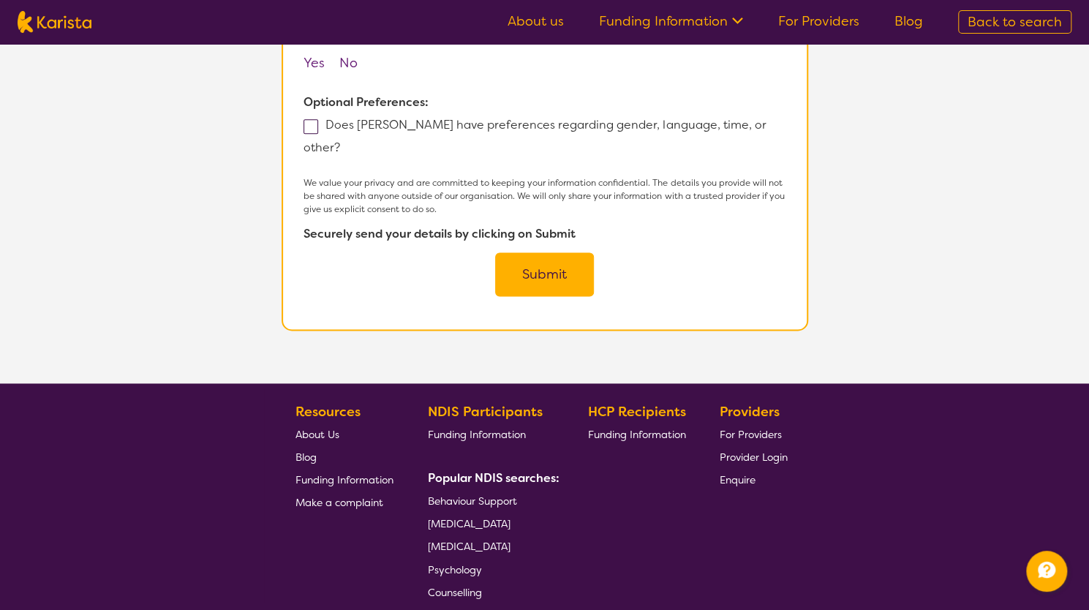
click at [544, 252] on button "Submit" at bounding box center [544, 274] width 99 height 44
